Goal: Task Accomplishment & Management: Complete application form

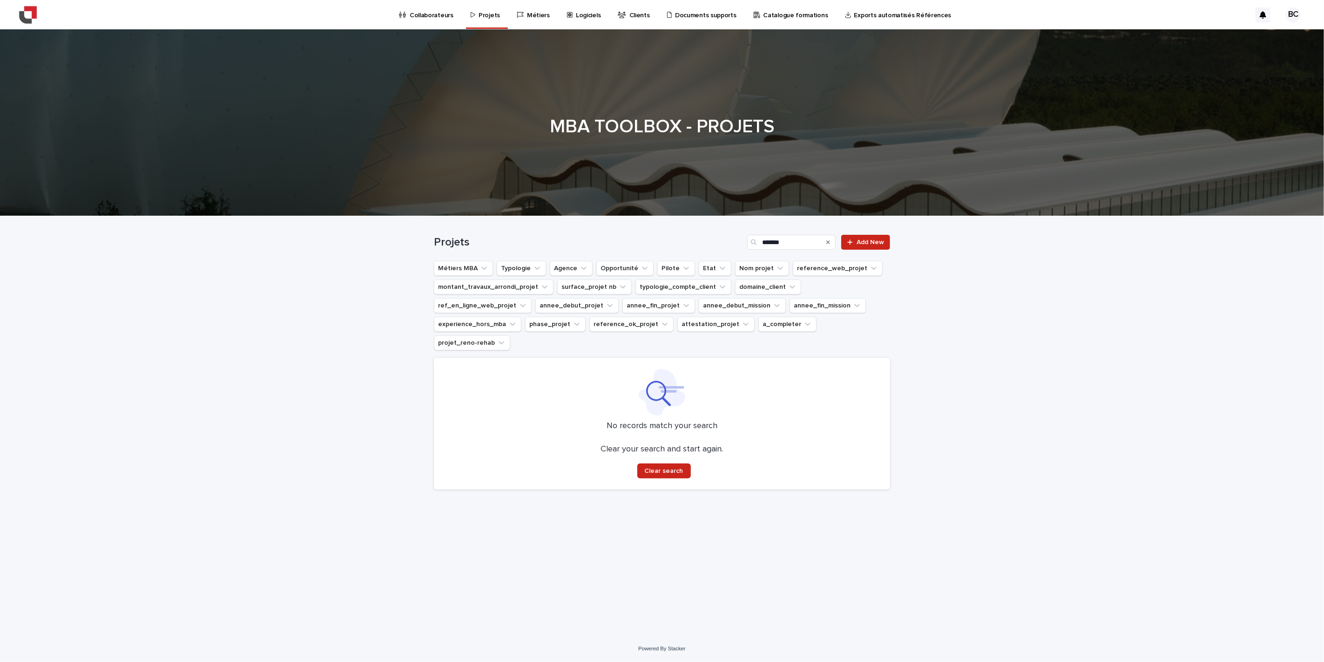
click at [576, 5] on p "Logiciels" at bounding box center [588, 10] width 25 height 20
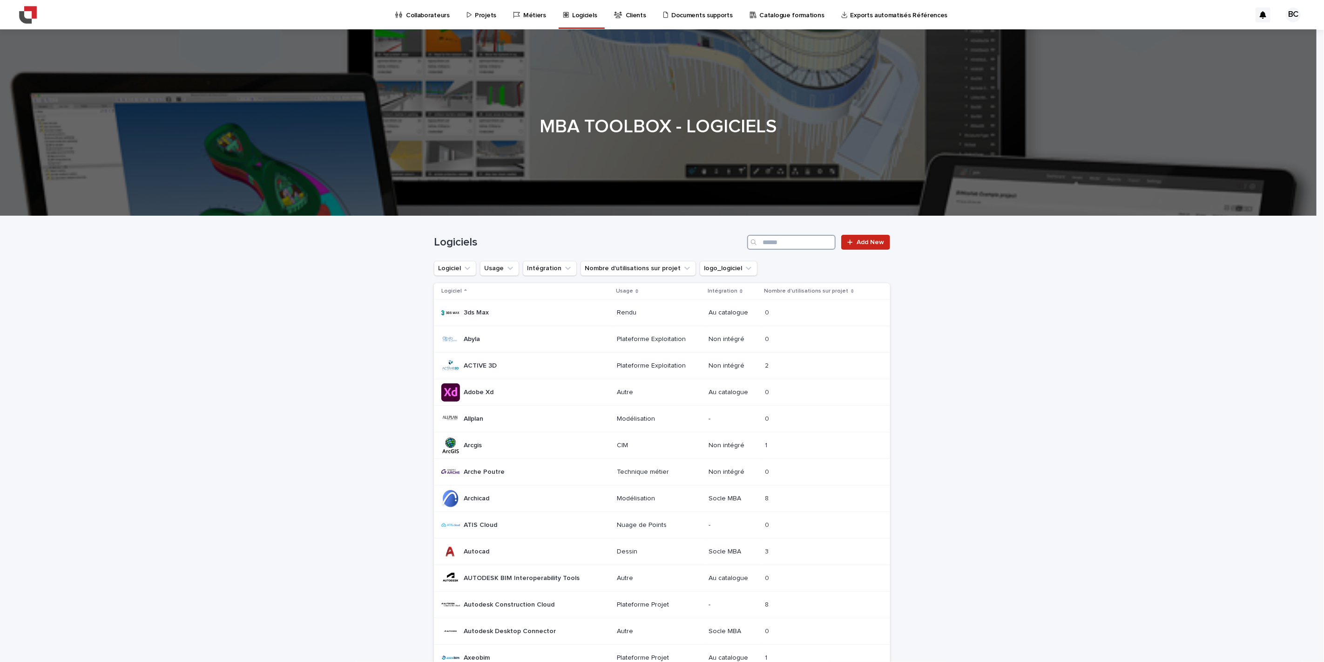
click at [775, 247] on input "Search" at bounding box center [791, 242] width 88 height 15
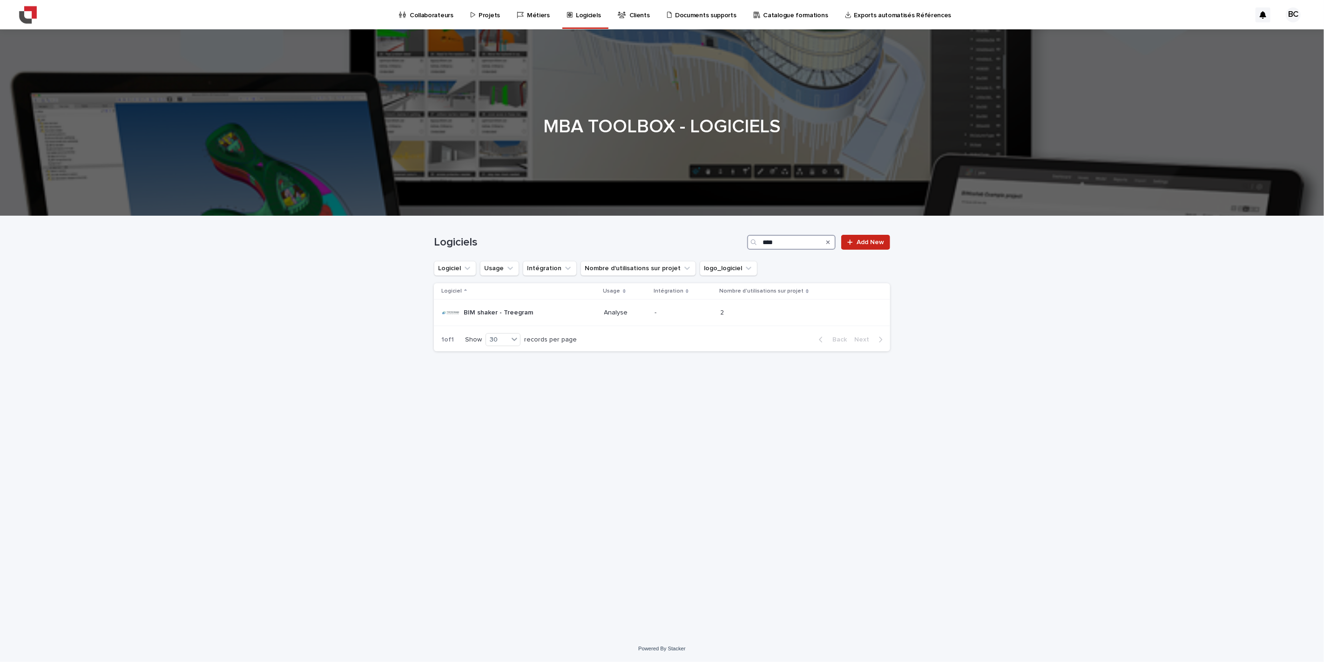
type input "****"
click at [608, 393] on div "Loading... Saving… Loading... Saving… Logiciels **** Add New Logiciel Usage Int…" at bounding box center [662, 414] width 466 height 396
click at [480, 16] on p "Projets" at bounding box center [489, 10] width 21 height 20
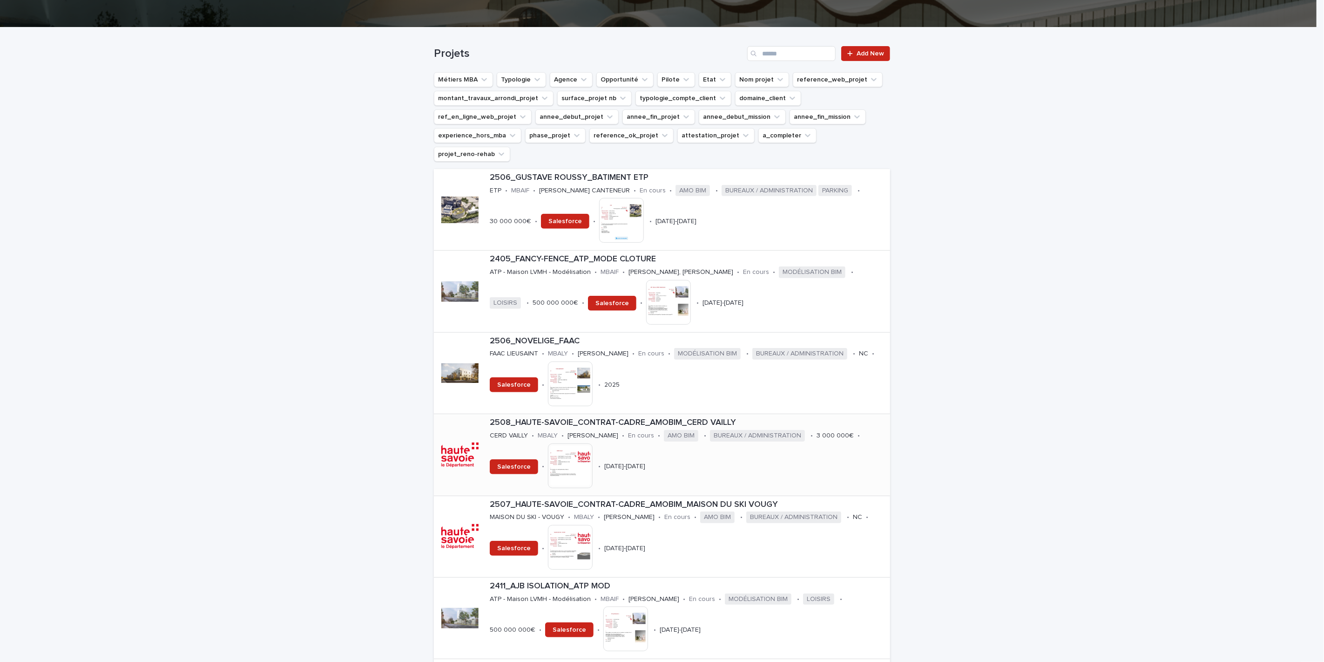
scroll to position [207, 0]
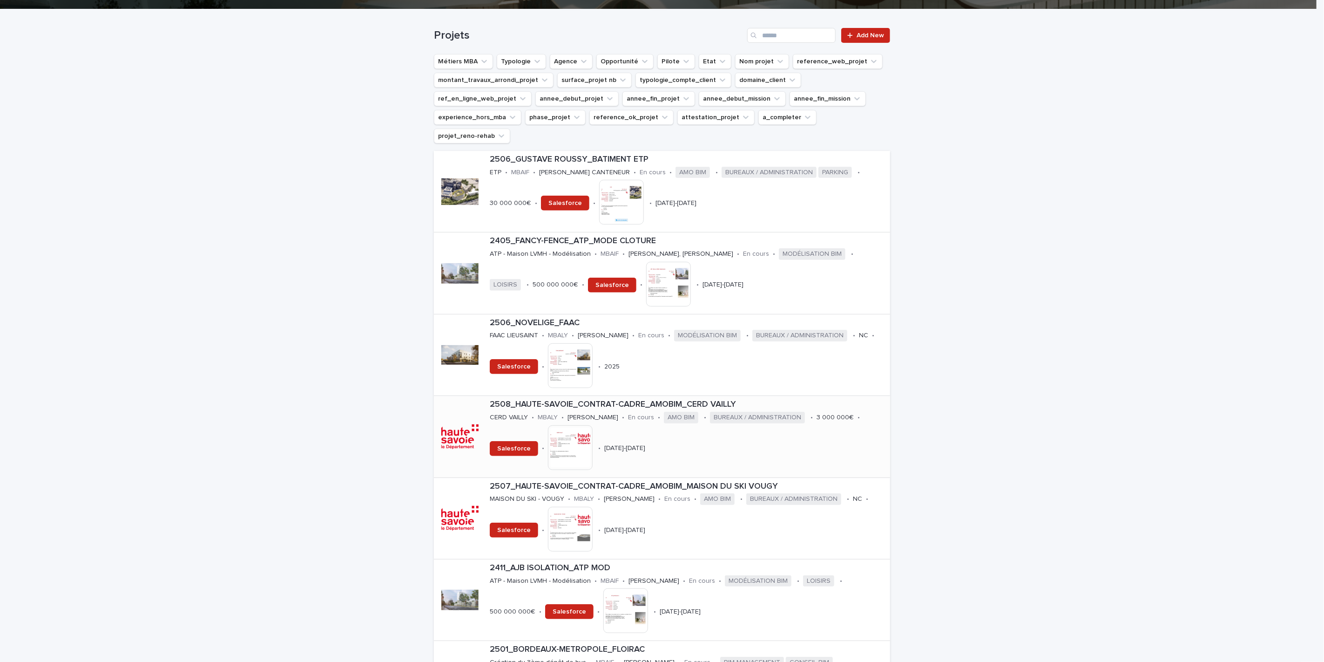
click at [651, 399] on p "2508_HAUTE-SAVOIE_CONTRAT-CADRE_AMOBIM_CERD VAILLY" at bounding box center [688, 404] width 397 height 10
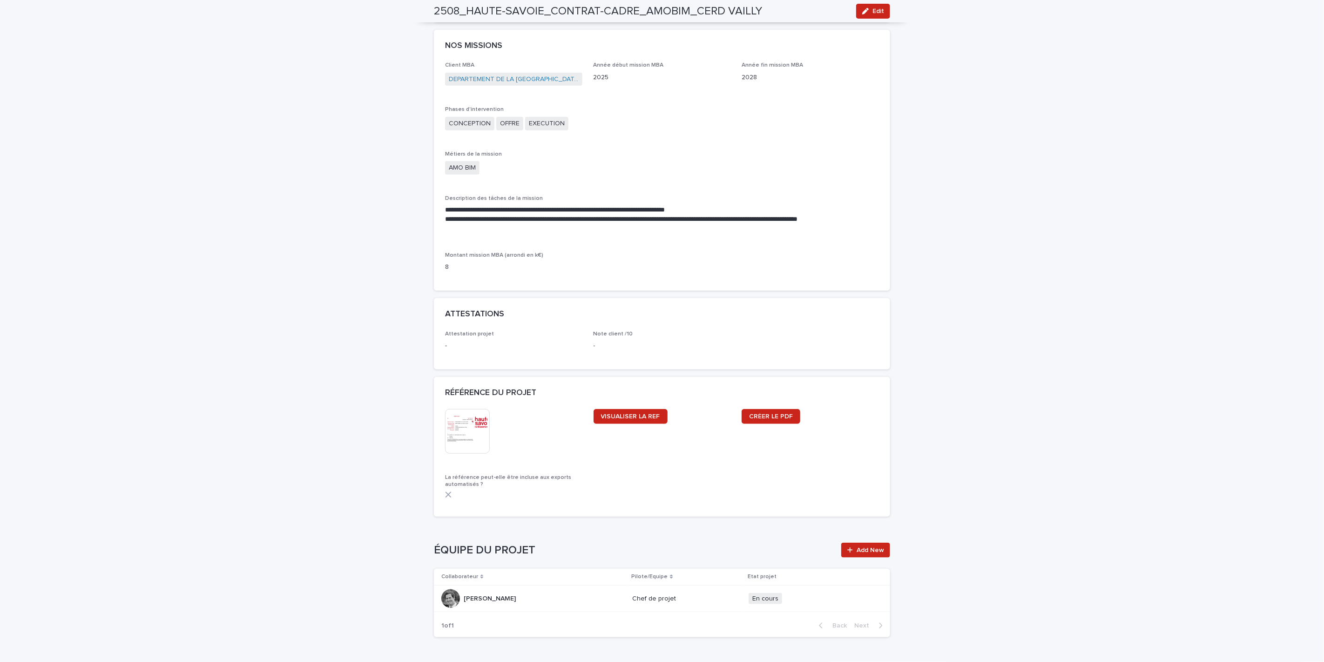
scroll to position [784, 0]
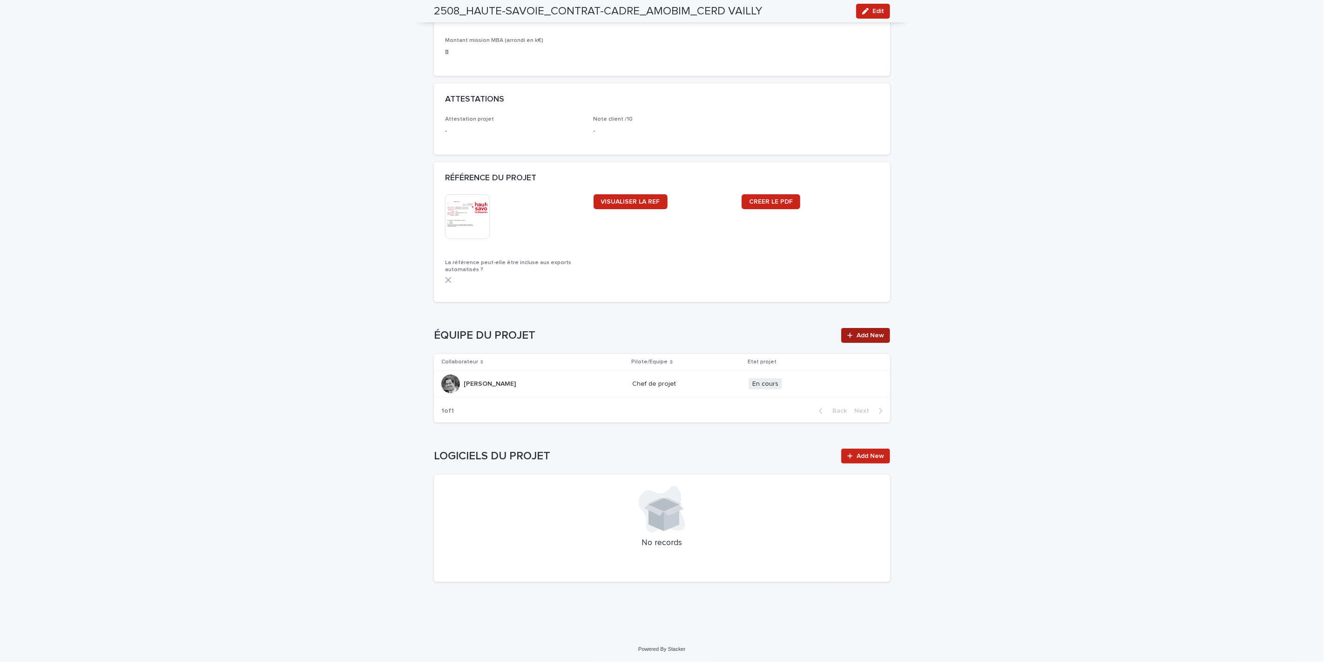
click at [857, 333] on span "Add New" at bounding box center [870, 335] width 27 height 7
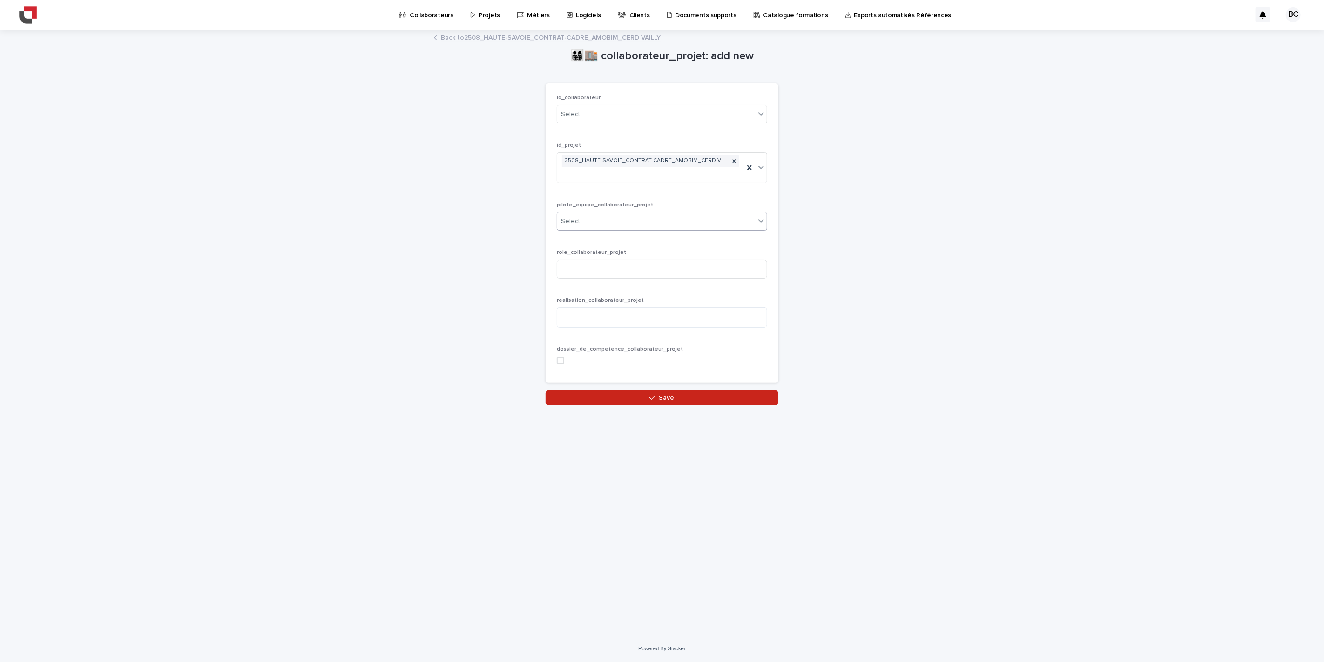
click at [668, 216] on div "Select..." at bounding box center [656, 221] width 198 height 15
click at [626, 258] on div "Equipe" at bounding box center [662, 256] width 210 height 16
click at [590, 275] on input at bounding box center [662, 269] width 210 height 19
click at [594, 115] on div "Select..." at bounding box center [656, 114] width 198 height 15
type input "****"
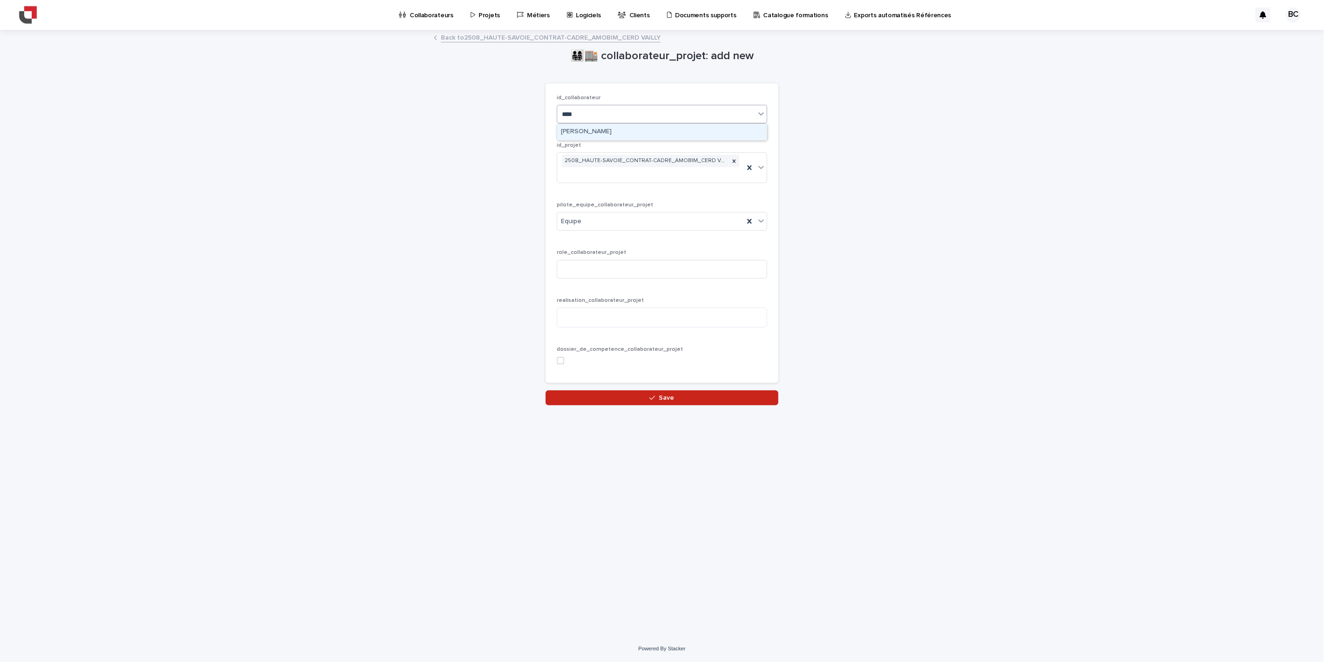
click at [586, 131] on div "[PERSON_NAME]" at bounding box center [662, 132] width 210 height 16
click at [598, 277] on input at bounding box center [662, 269] width 210 height 19
type input "*"
click at [632, 398] on button "Save" at bounding box center [662, 397] width 233 height 15
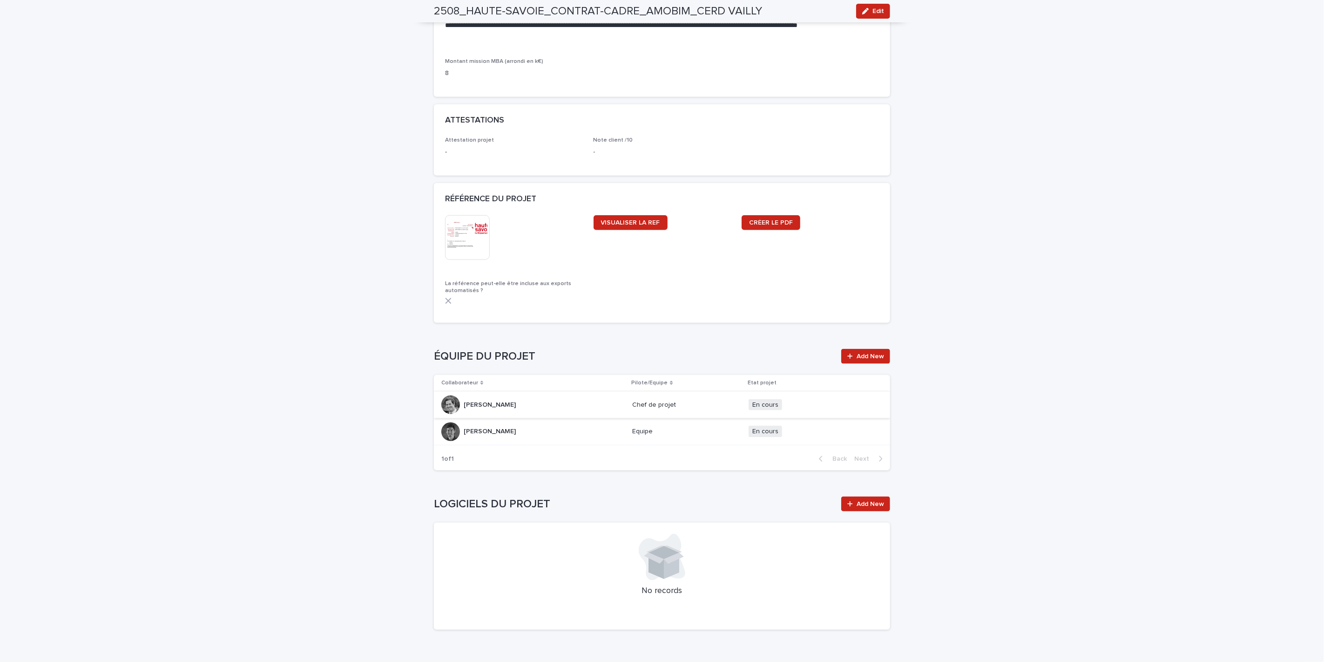
scroll to position [811, 0]
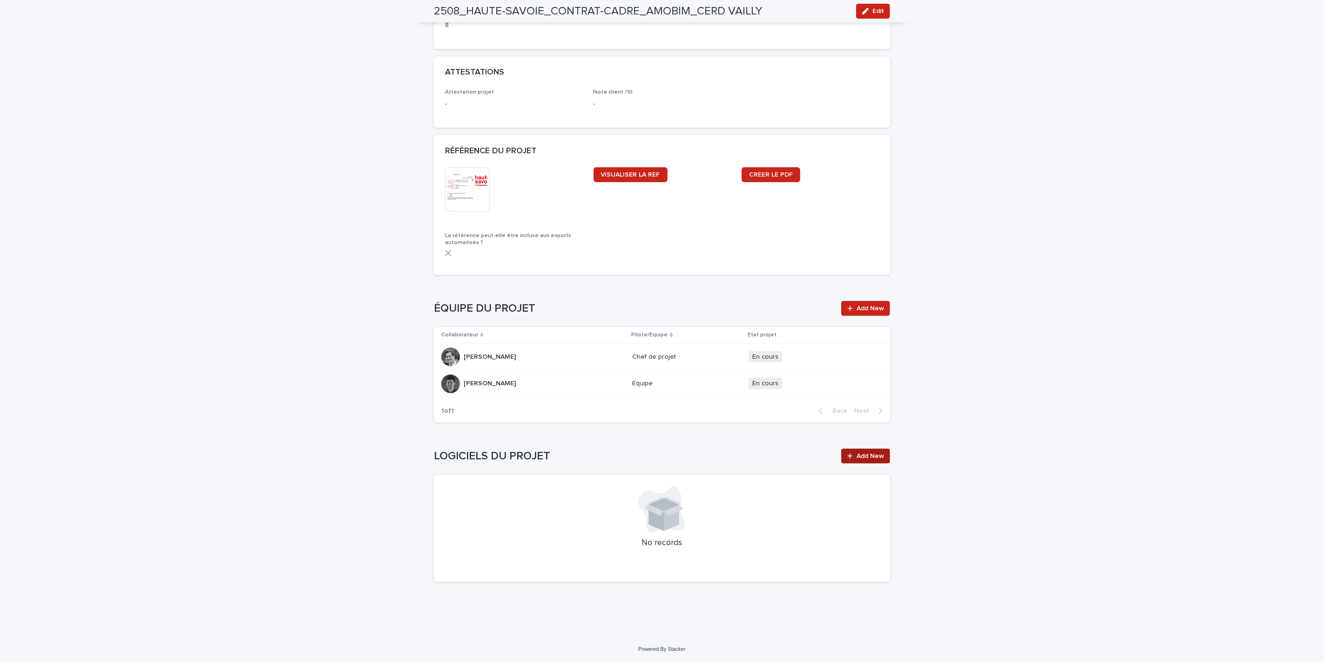
click at [876, 453] on span "Add New" at bounding box center [870, 456] width 27 height 7
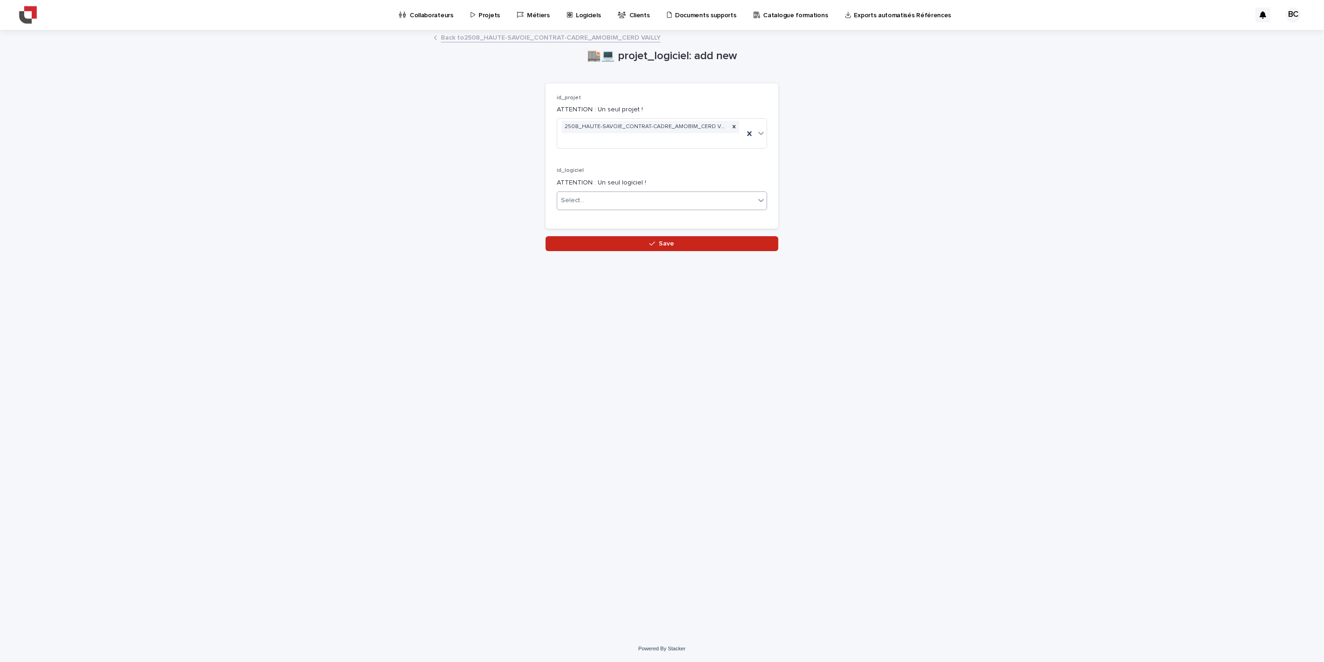
click at [663, 202] on div "Select..." at bounding box center [656, 200] width 198 height 15
type input "****"
click at [611, 221] on div "BIM shaker - Treegram" at bounding box center [662, 218] width 210 height 16
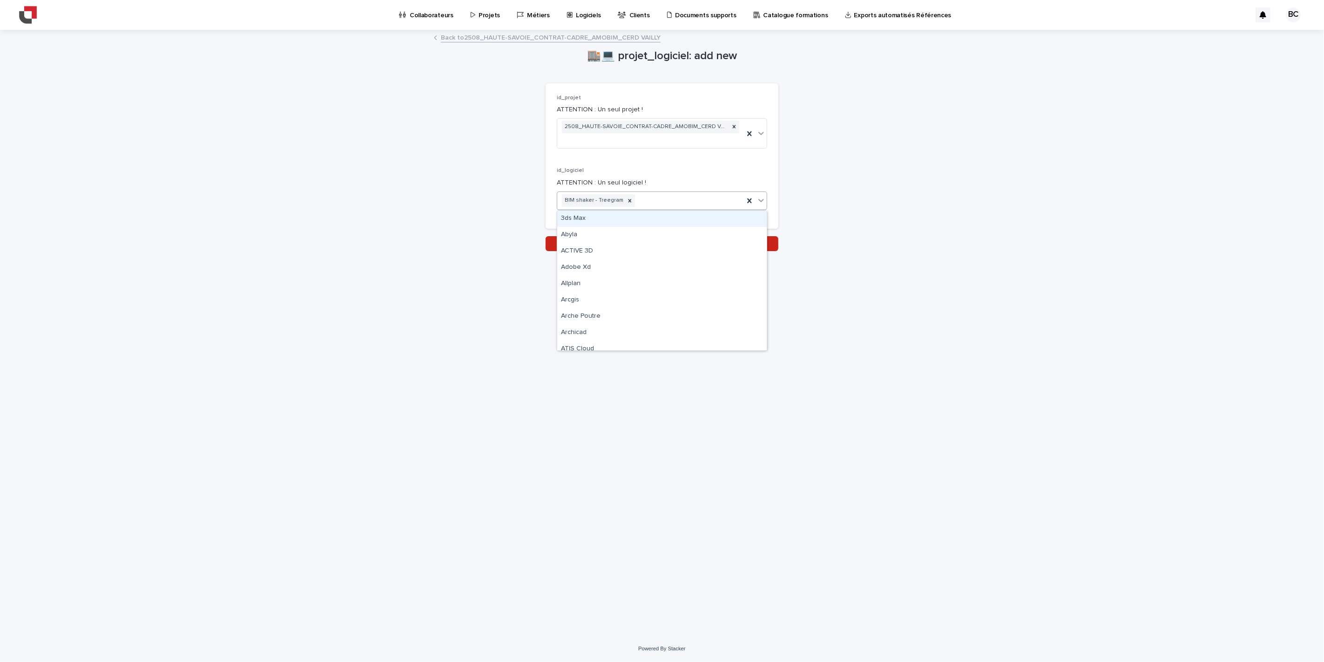
click at [658, 199] on div "BIM shaker - Treegram" at bounding box center [650, 200] width 187 height 16
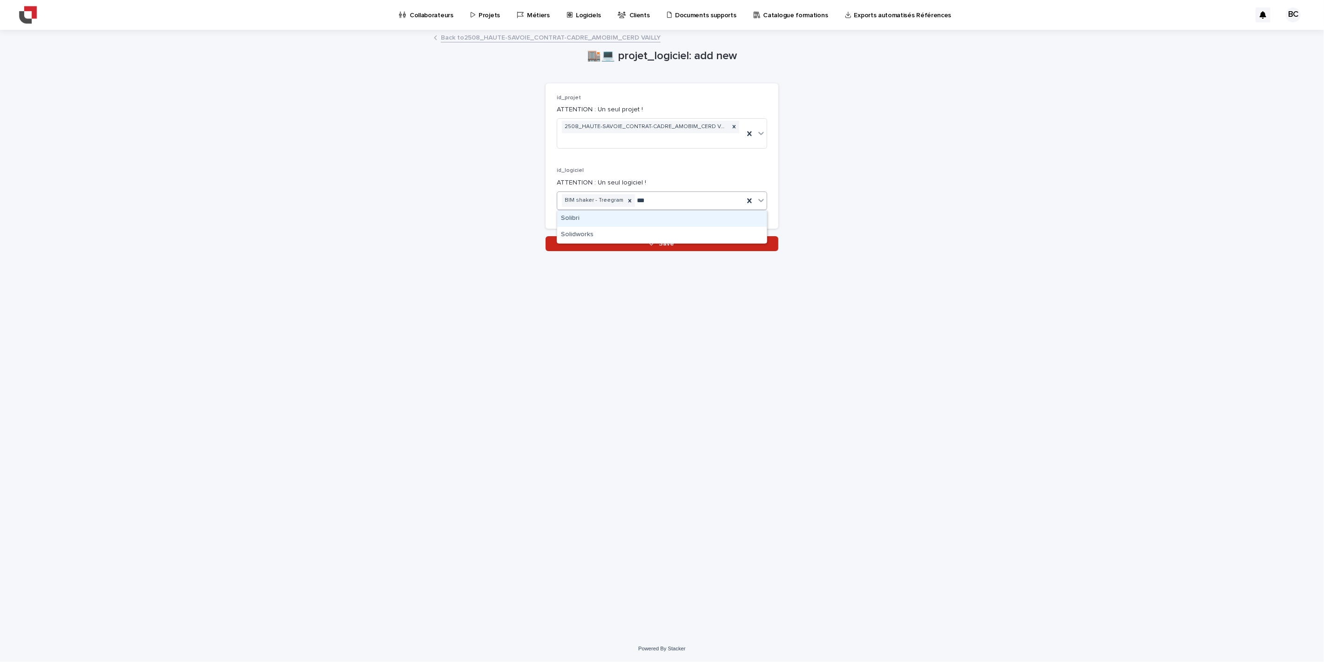
type input "****"
click at [606, 220] on div "Solibri" at bounding box center [662, 218] width 210 height 16
click at [635, 239] on button "Save" at bounding box center [662, 243] width 233 height 15
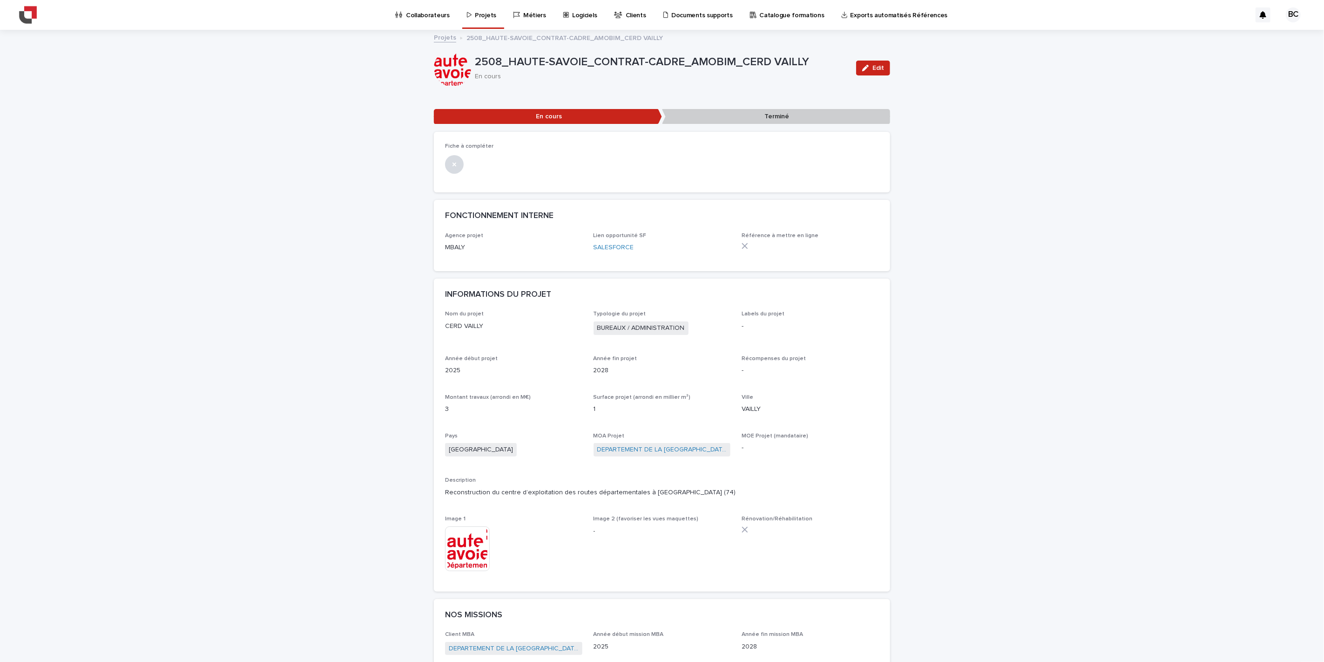
click at [478, 18] on p "Projets" at bounding box center [485, 10] width 21 height 20
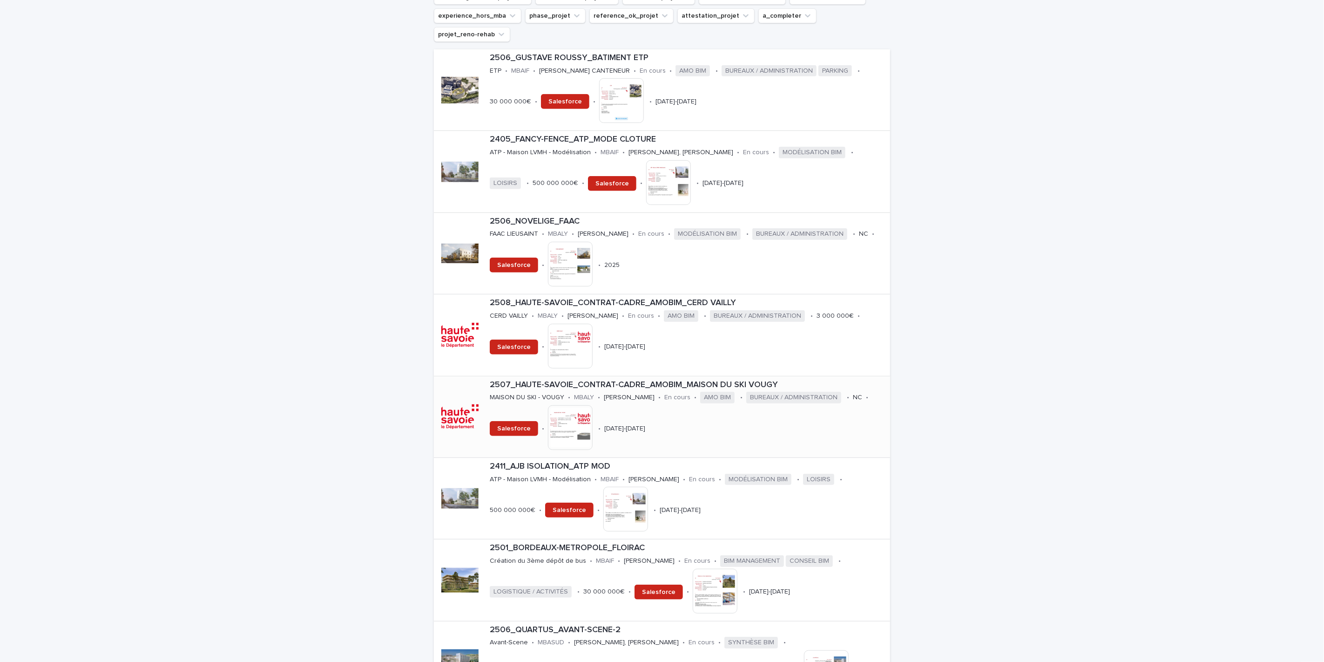
scroll to position [310, 0]
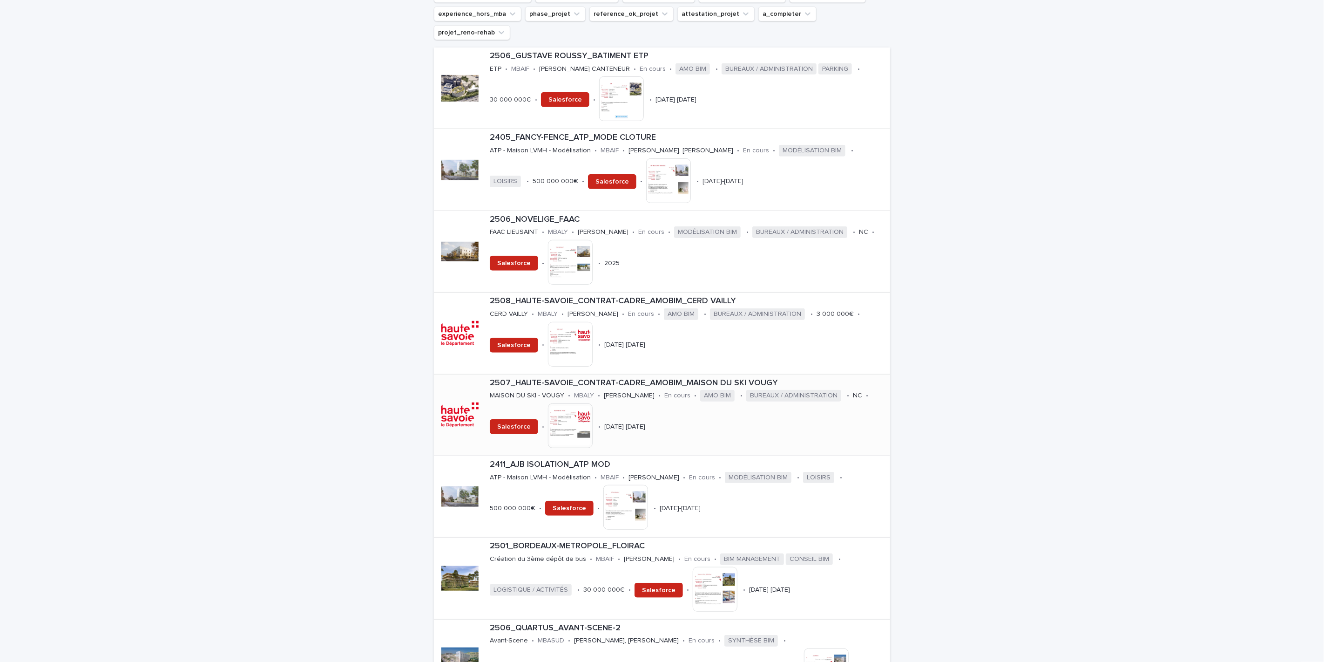
click at [673, 378] on p "2507_HAUTE-SAVOIE_CONTRAT-CADRE_AMOBIM_MAISON DU SKI VOUGY" at bounding box center [688, 383] width 397 height 10
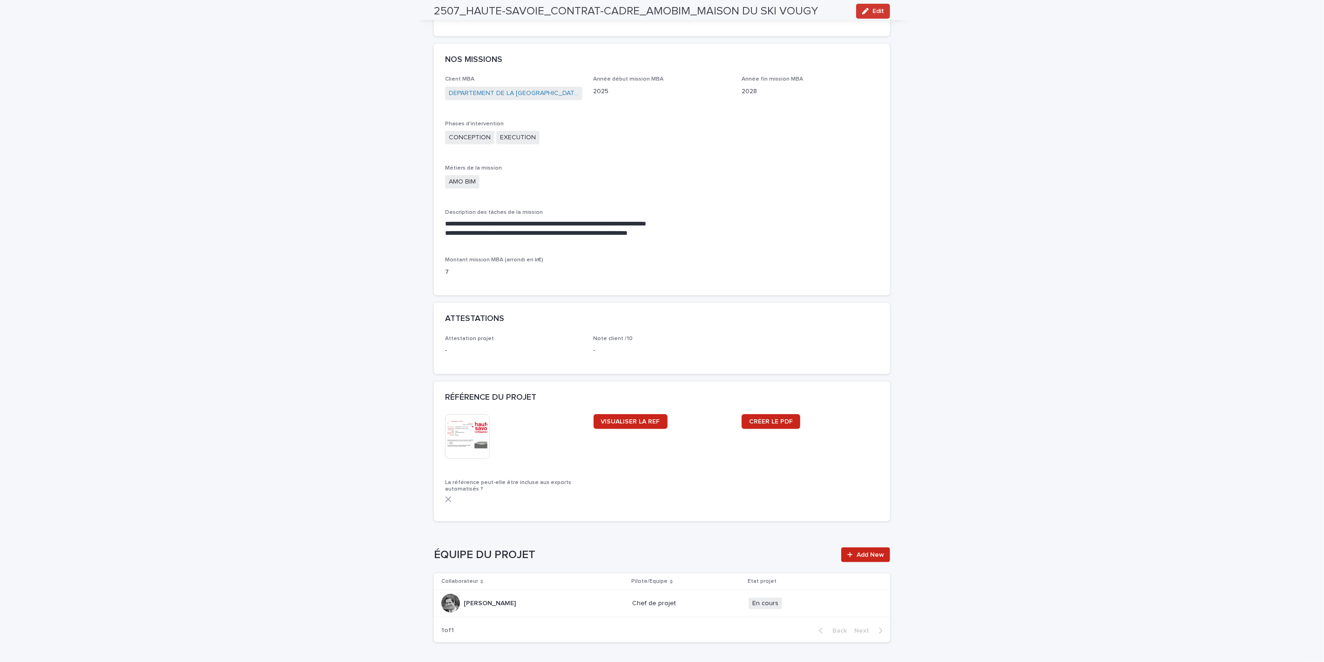
scroll to position [621, 0]
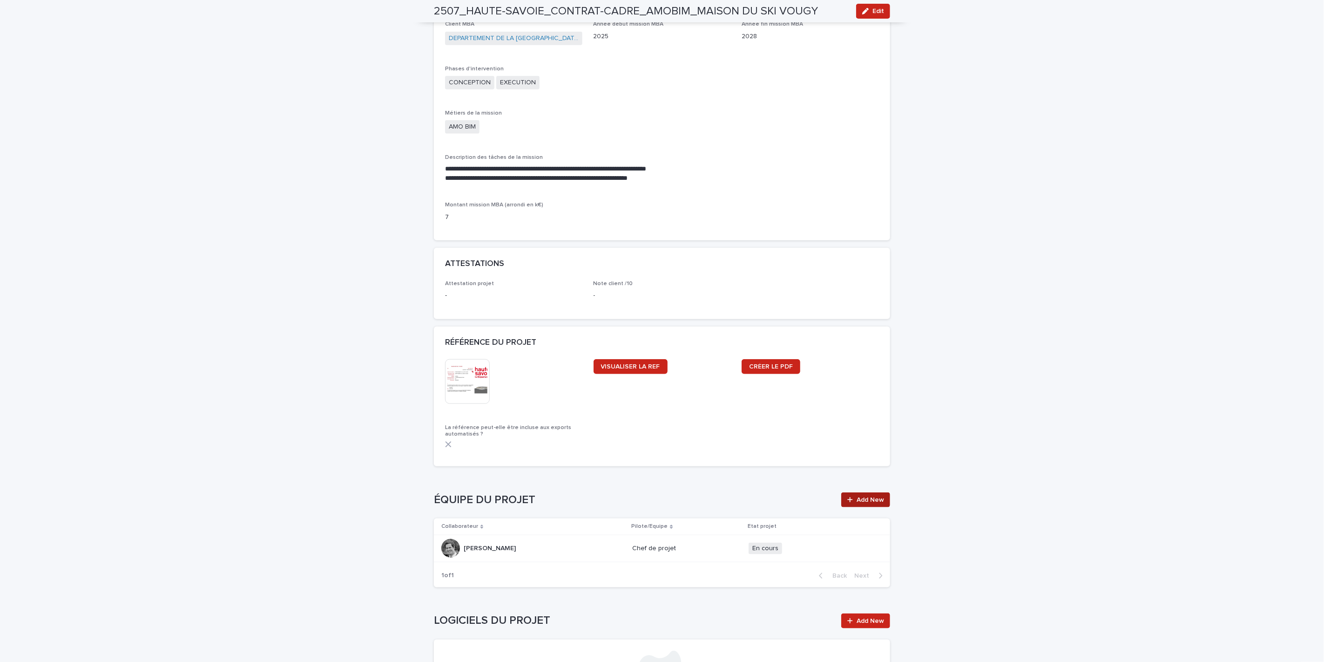
click at [854, 493] on link "Add New" at bounding box center [865, 499] width 49 height 15
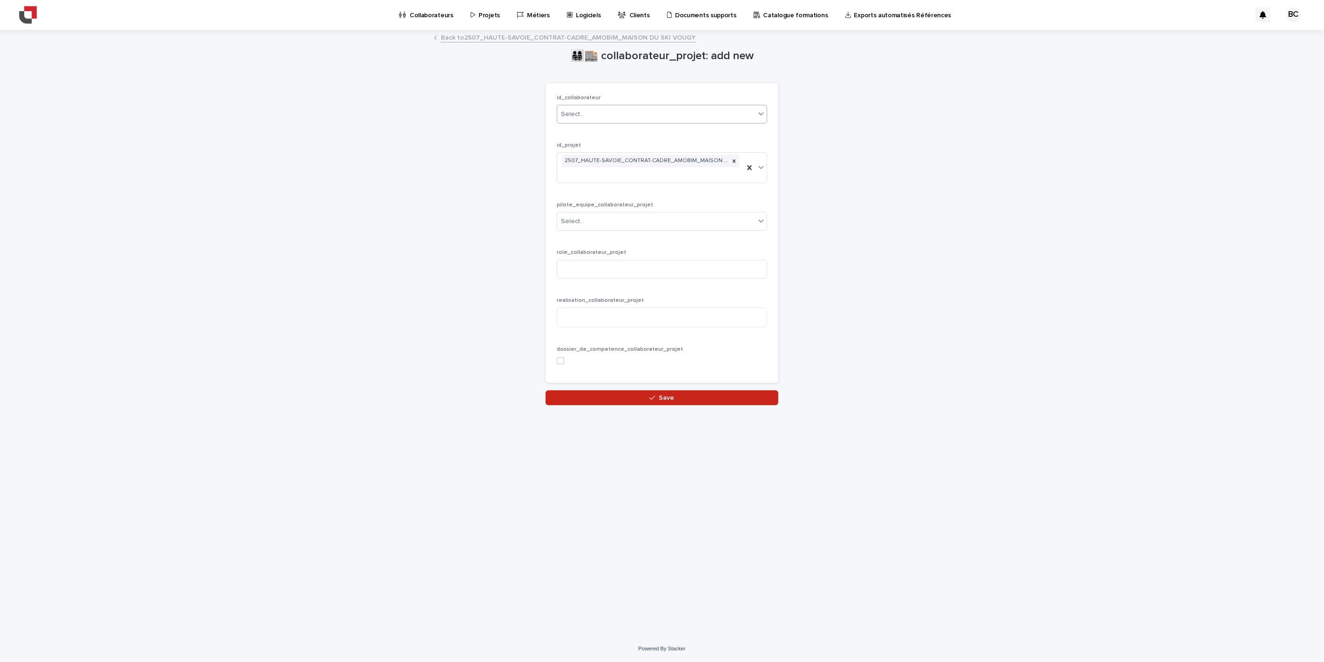
click at [625, 110] on div "Select..." at bounding box center [656, 114] width 198 height 15
type input "*"
type input "****"
click at [603, 132] on div "[PERSON_NAME]" at bounding box center [662, 132] width 210 height 16
click at [606, 219] on div "Select..." at bounding box center [656, 221] width 198 height 15
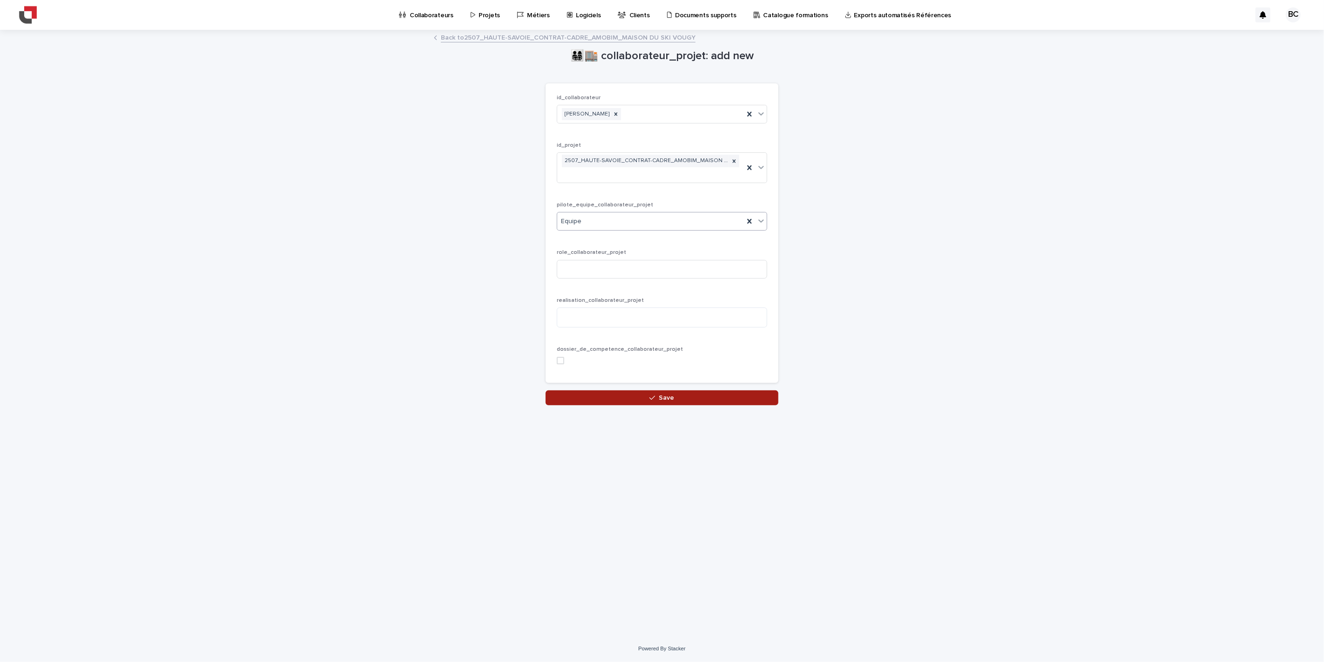
click at [635, 398] on button "Save" at bounding box center [662, 397] width 233 height 15
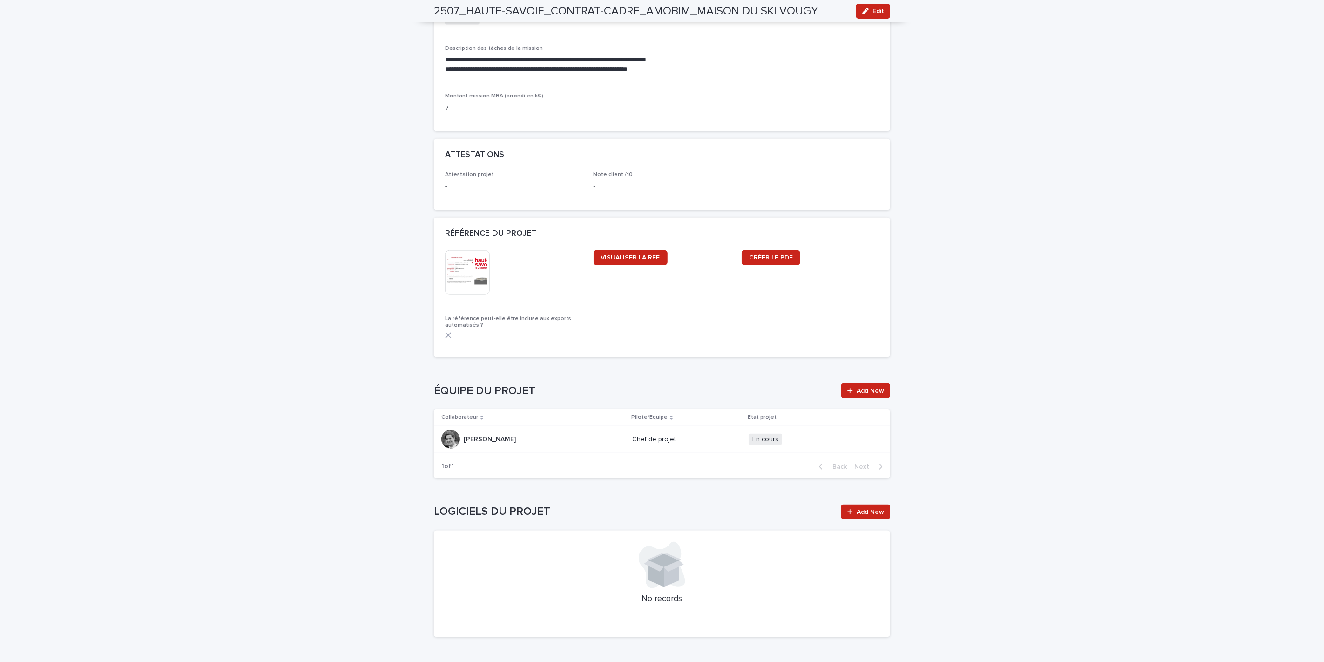
scroll to position [776, 0]
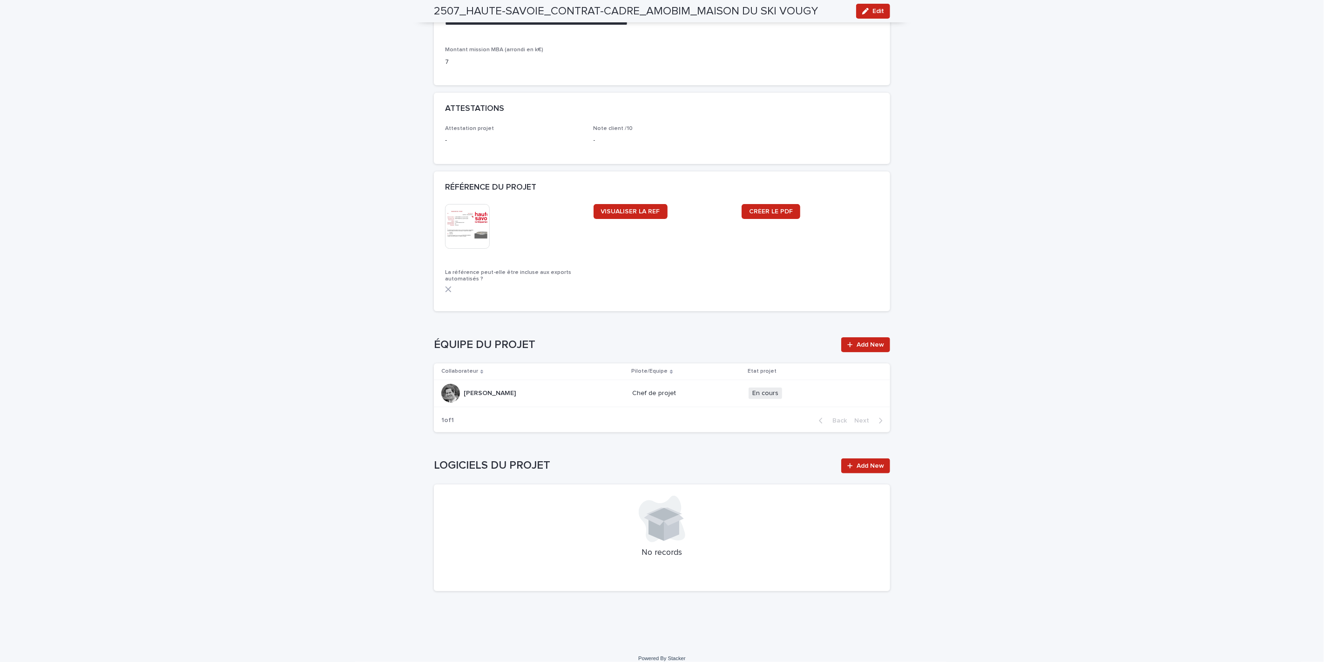
click at [864, 455] on div "Loading... Saving… LOGICIELS DU PROJET Add New No records" at bounding box center [662, 518] width 456 height 159
click at [866, 460] on link "Add New" at bounding box center [865, 465] width 49 height 15
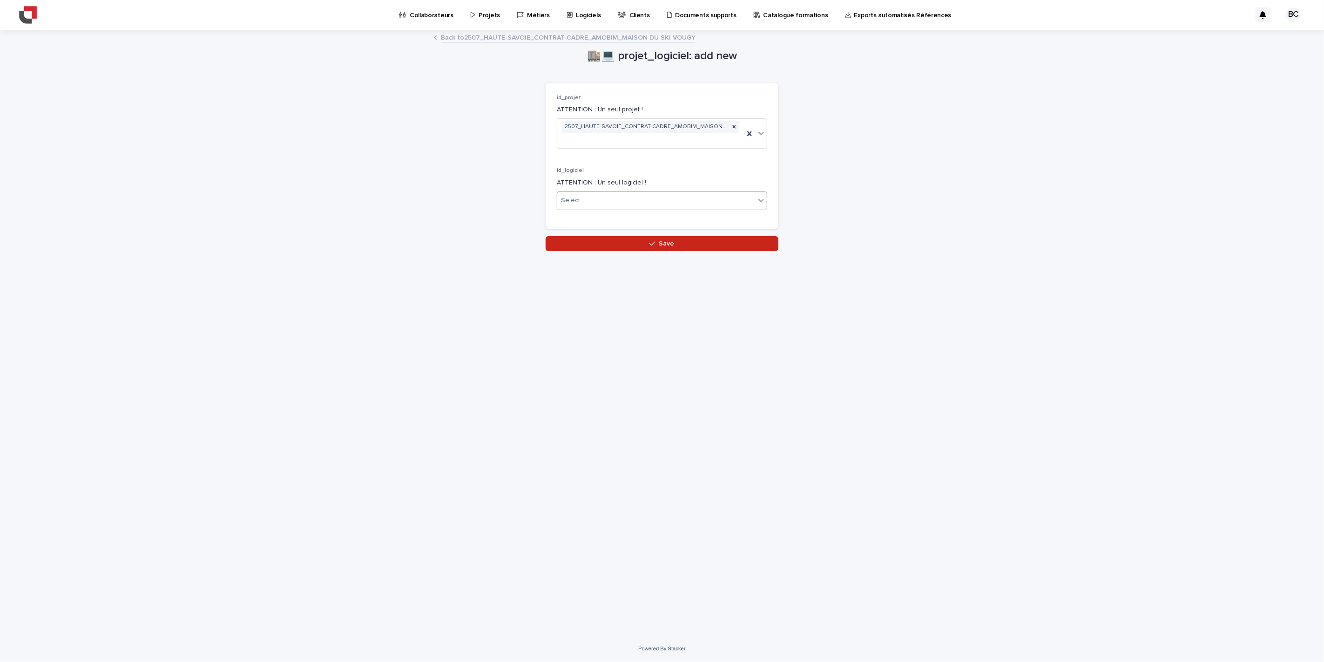
click at [599, 207] on div "Select..." at bounding box center [656, 200] width 198 height 15
type input "****"
click at [599, 220] on div "BIM shaker - Treegram" at bounding box center [662, 218] width 210 height 16
type input "***"
click at [629, 210] on div "Solibri Solidworks" at bounding box center [662, 227] width 210 height 34
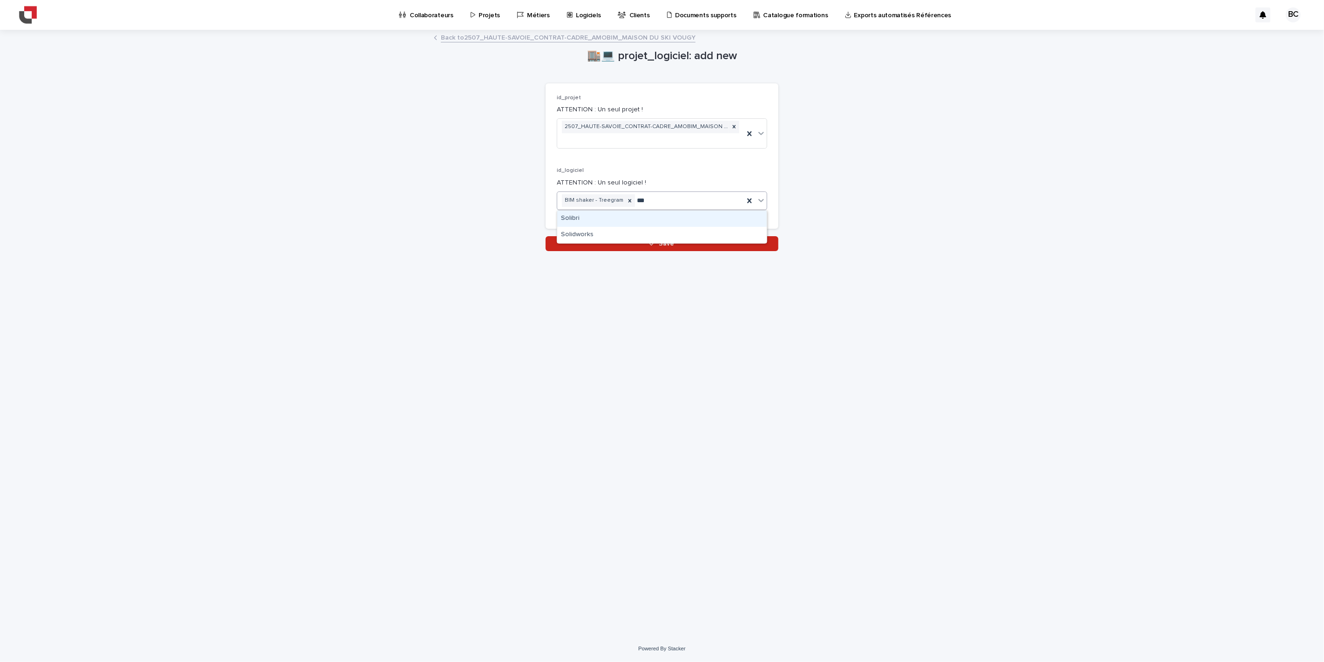
click at [629, 213] on div "Solibri" at bounding box center [662, 218] width 210 height 16
click at [638, 245] on button "Save" at bounding box center [662, 243] width 233 height 15
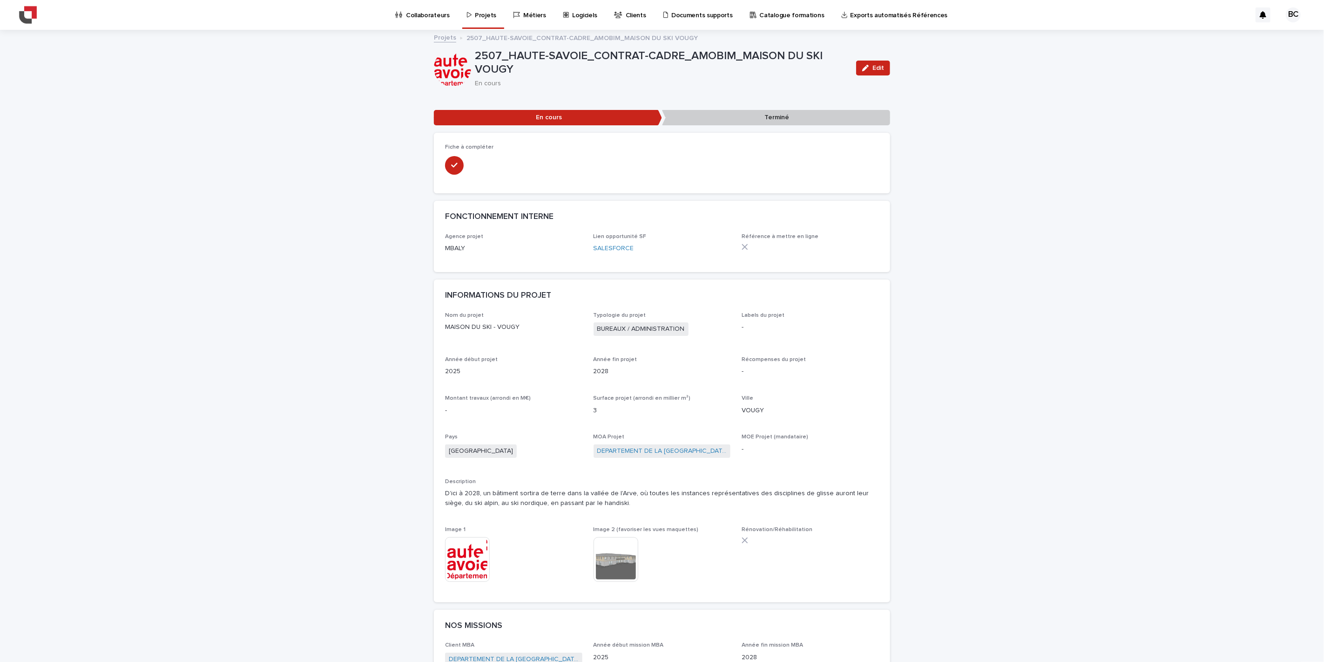
click at [487, 18] on p "Projets" at bounding box center [485, 10] width 21 height 20
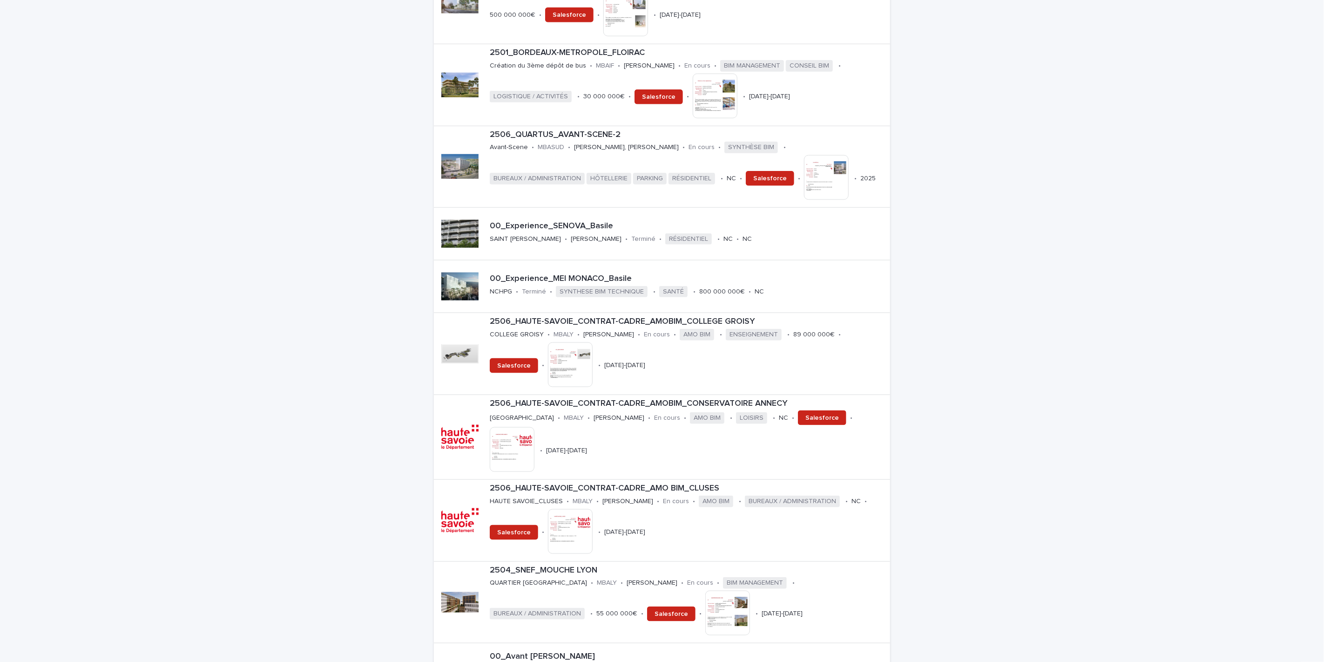
scroll to position [879, 0]
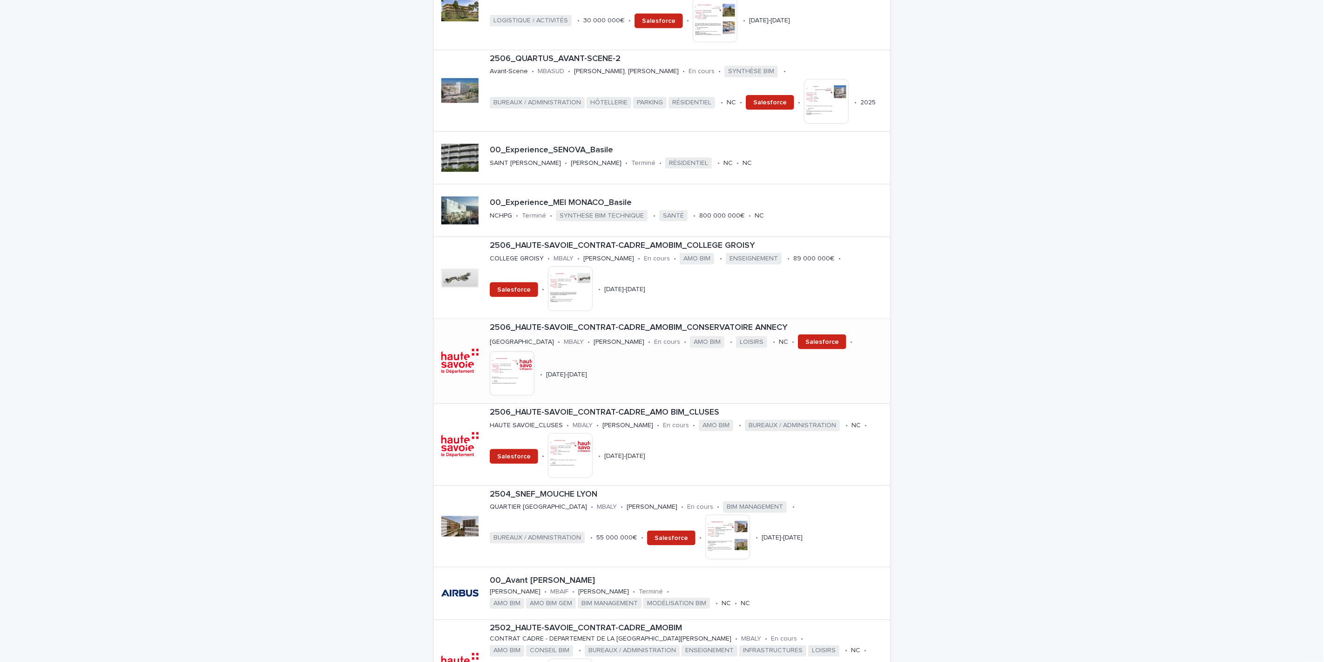
click at [651, 323] on p "2506_HAUTE-SAVOIE_CONTRAT-CADRE_AMOBIM_CONSERVATOIRE ANNECY" at bounding box center [688, 328] width 397 height 10
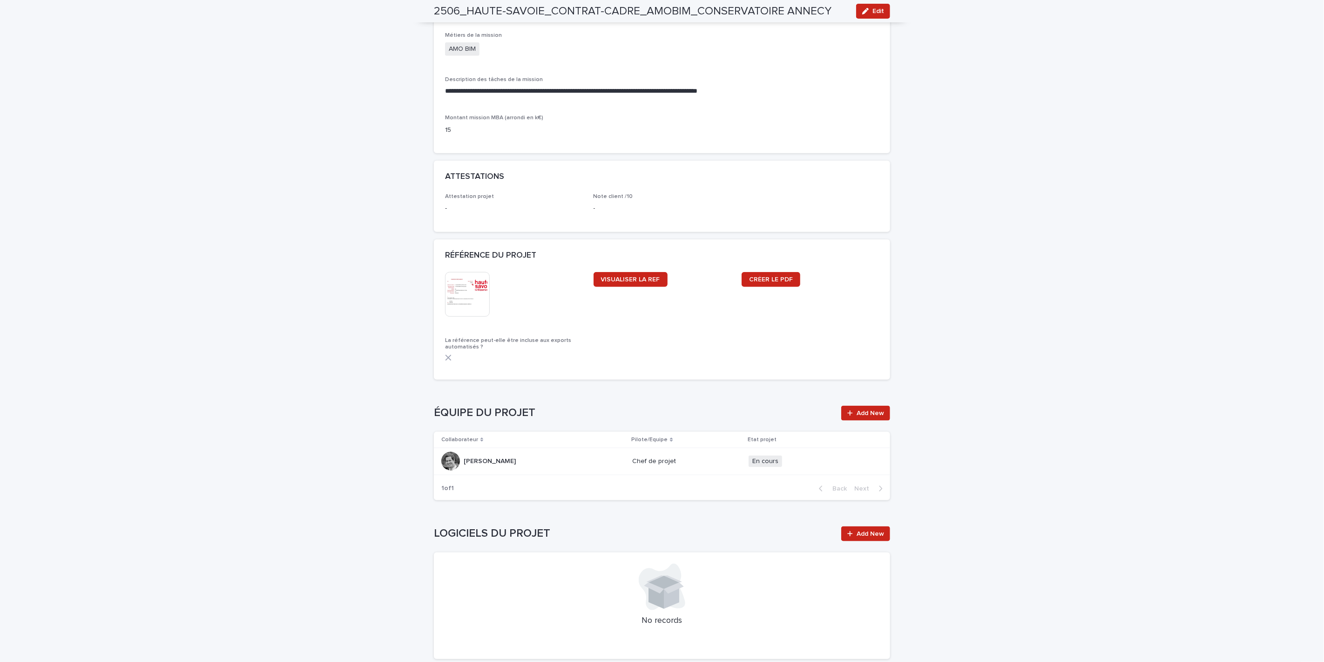
scroll to position [776, 0]
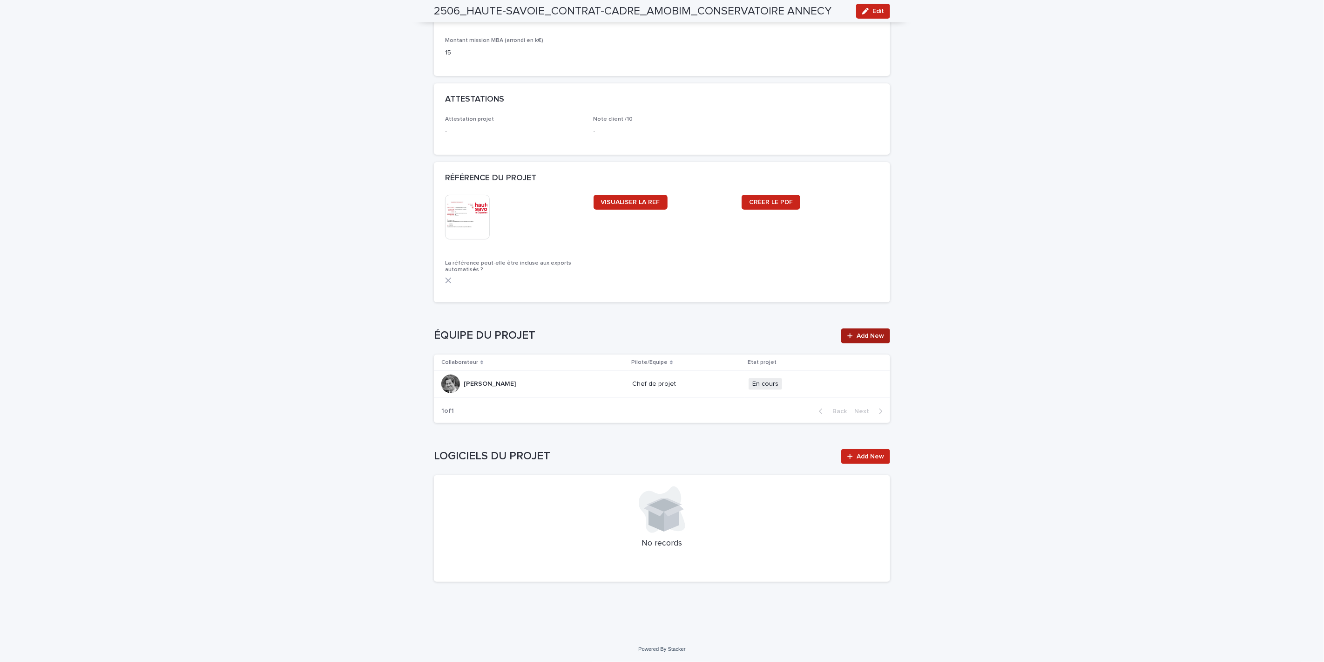
click at [866, 334] on span "Add New" at bounding box center [870, 335] width 27 height 7
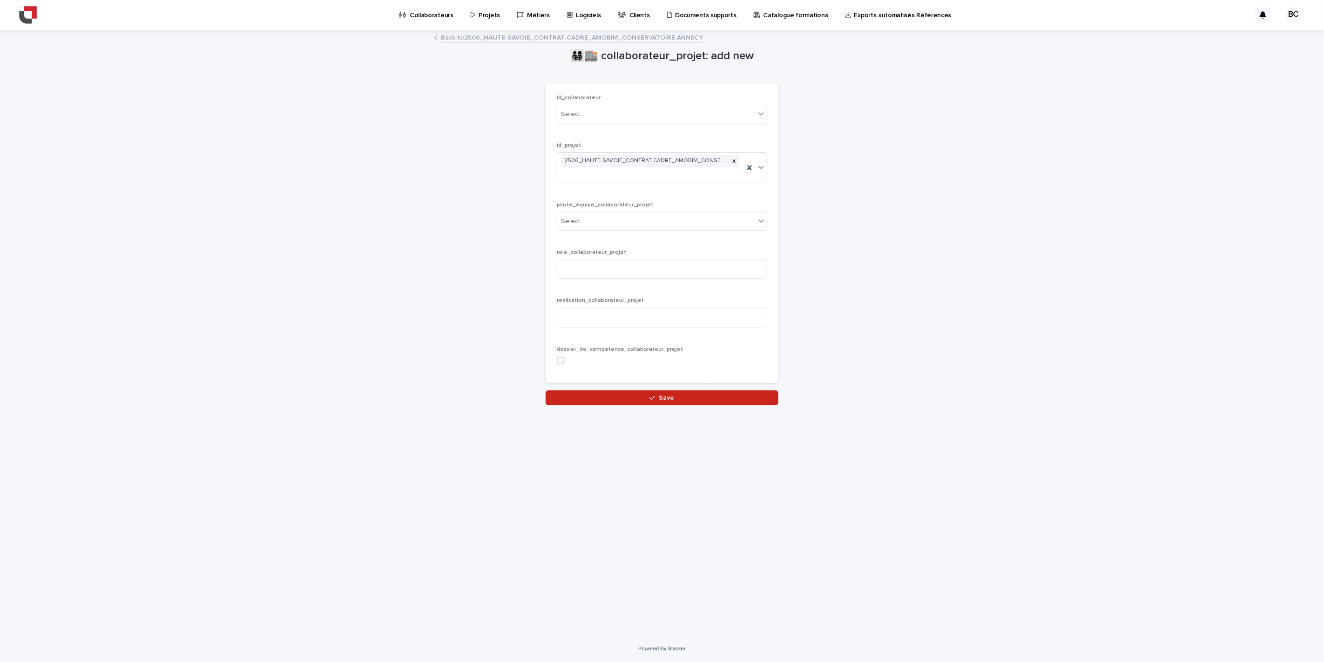
click at [625, 102] on div "id_collaborateur Select..." at bounding box center [662, 113] width 210 height 36
click at [614, 113] on div "Select..." at bounding box center [656, 114] width 198 height 15
type input "******"
click at [603, 221] on div "Select..." at bounding box center [656, 221] width 198 height 15
click at [581, 255] on div "Equipe" at bounding box center [662, 256] width 210 height 16
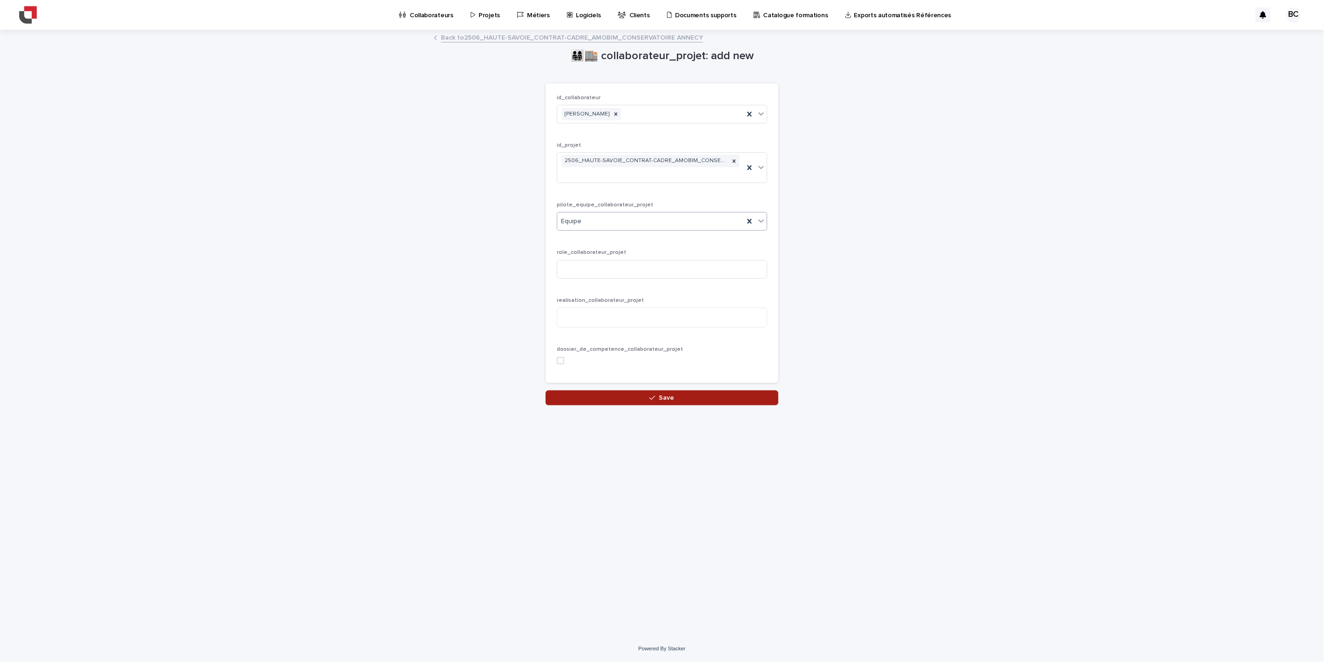
click at [640, 399] on button "Save" at bounding box center [662, 397] width 233 height 15
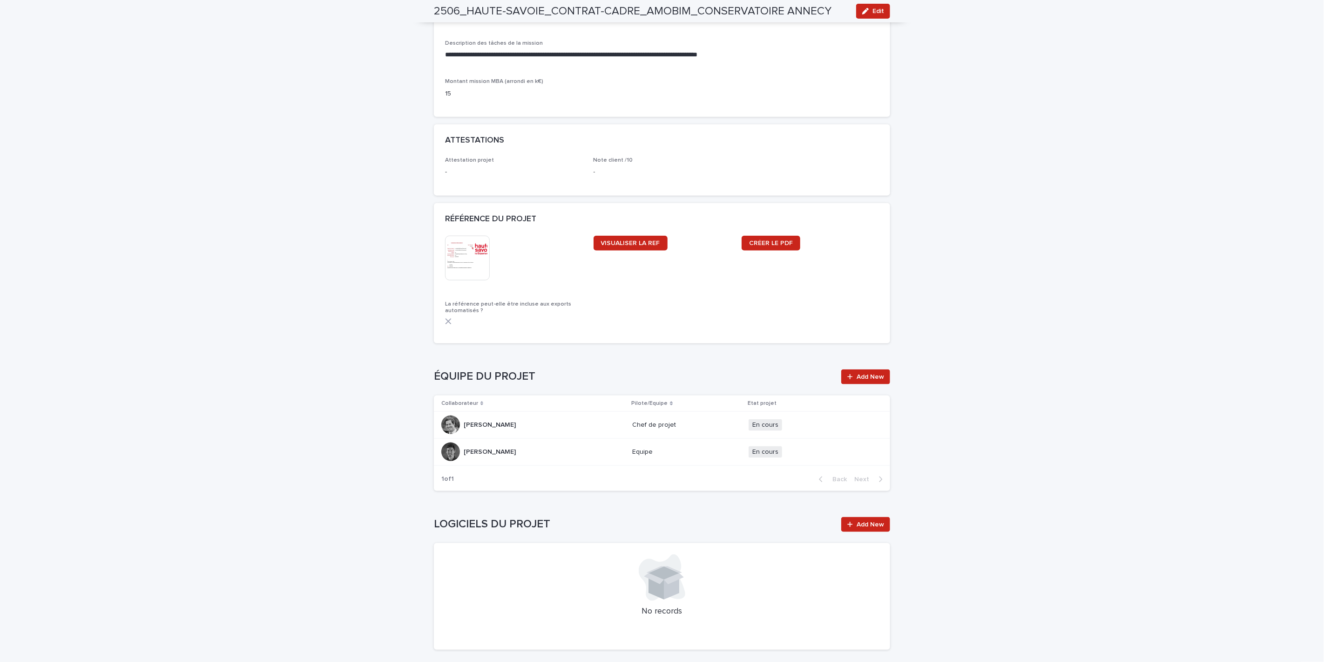
scroll to position [803, 0]
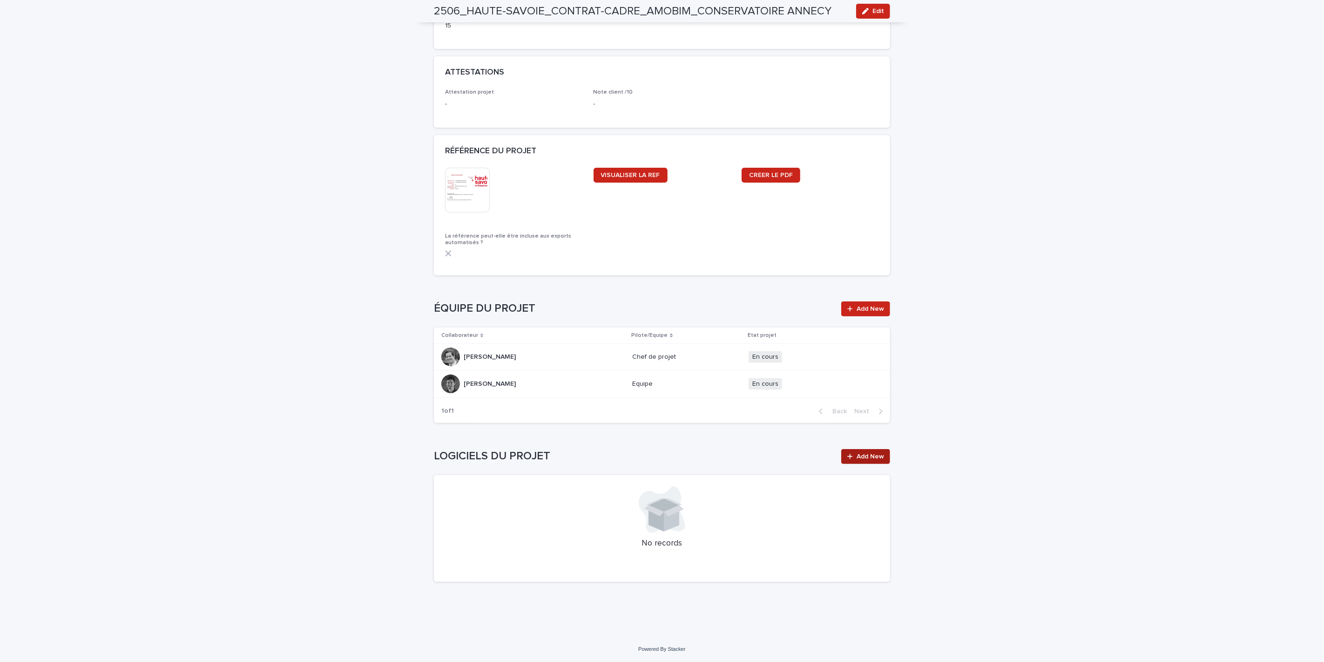
click at [861, 454] on span "Add New" at bounding box center [870, 456] width 27 height 7
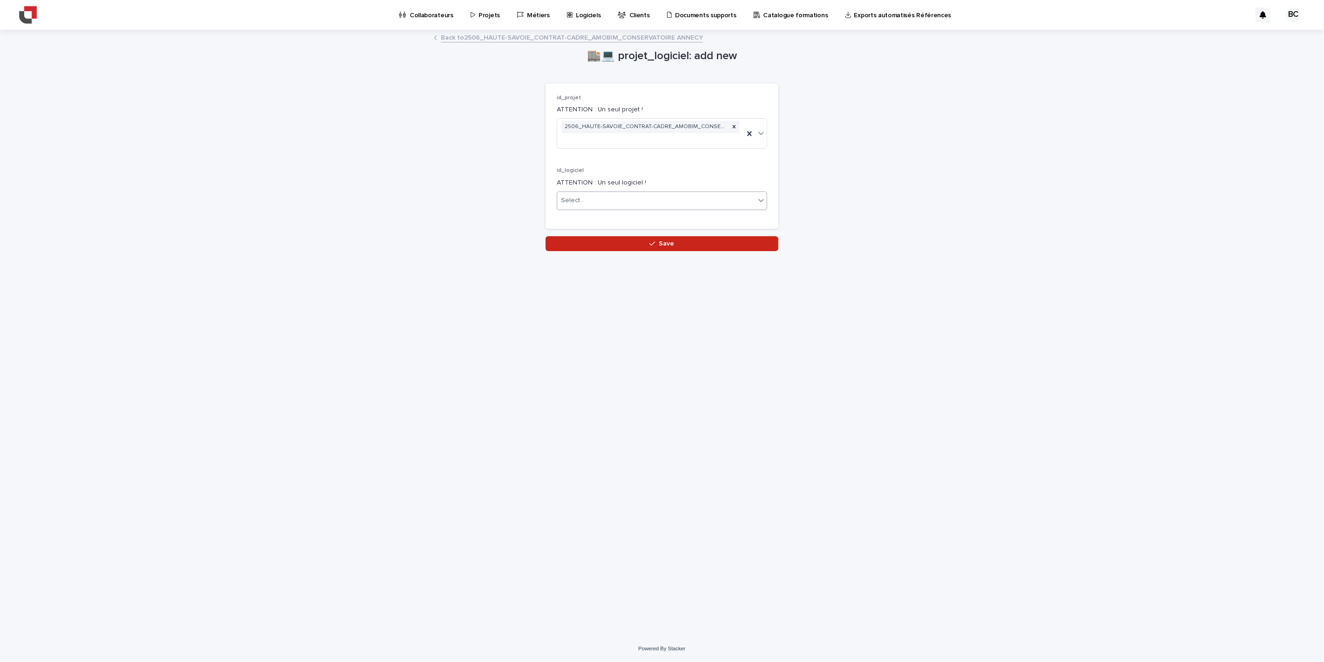
click at [606, 202] on div "Select..." at bounding box center [656, 200] width 198 height 15
type input "****"
click at [649, 243] on button "Save" at bounding box center [662, 243] width 233 height 15
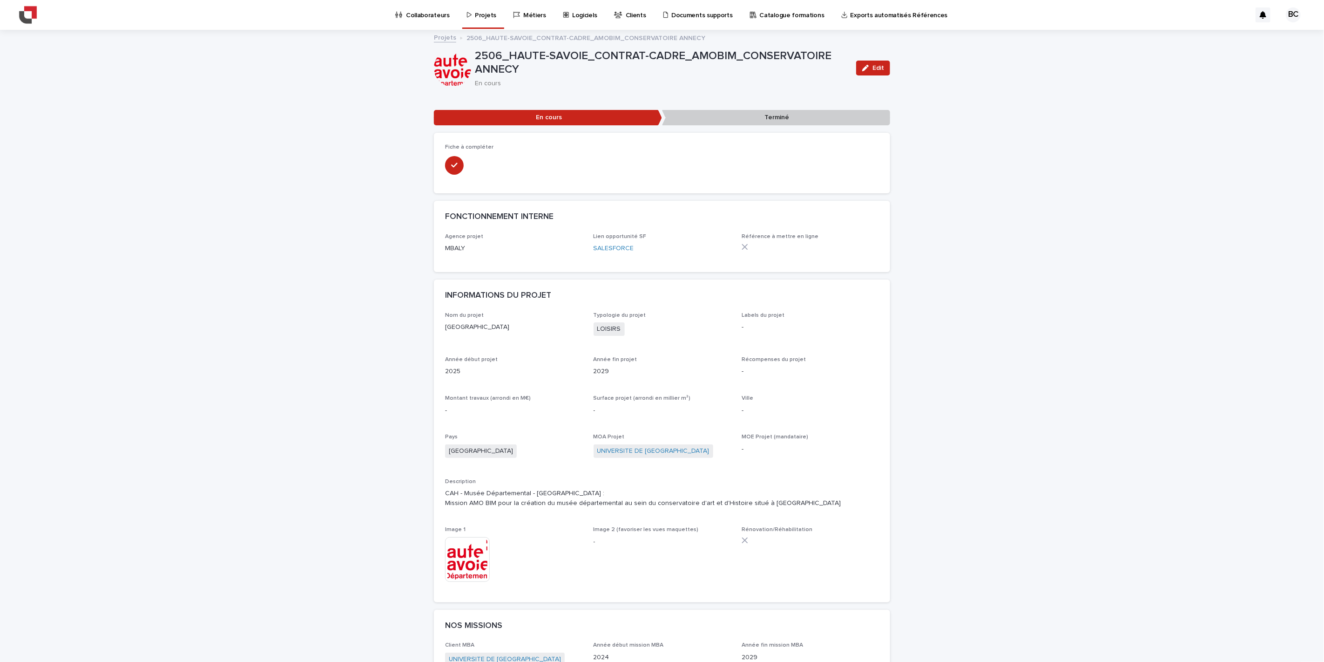
click at [435, 35] on link "Projets" at bounding box center [445, 37] width 22 height 11
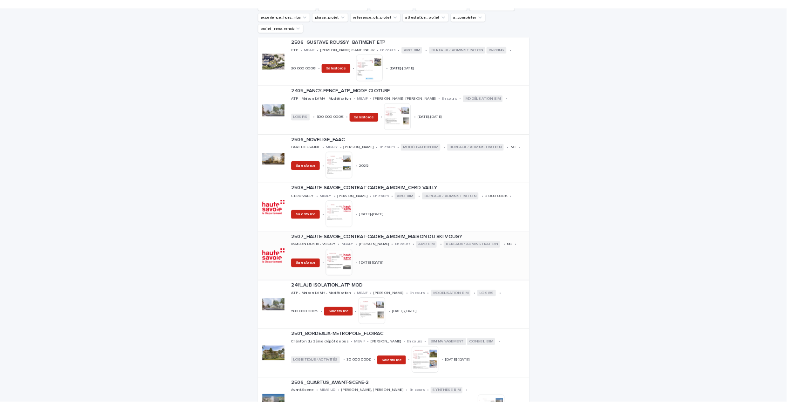
scroll to position [258, 0]
